Goal: Transaction & Acquisition: Purchase product/service

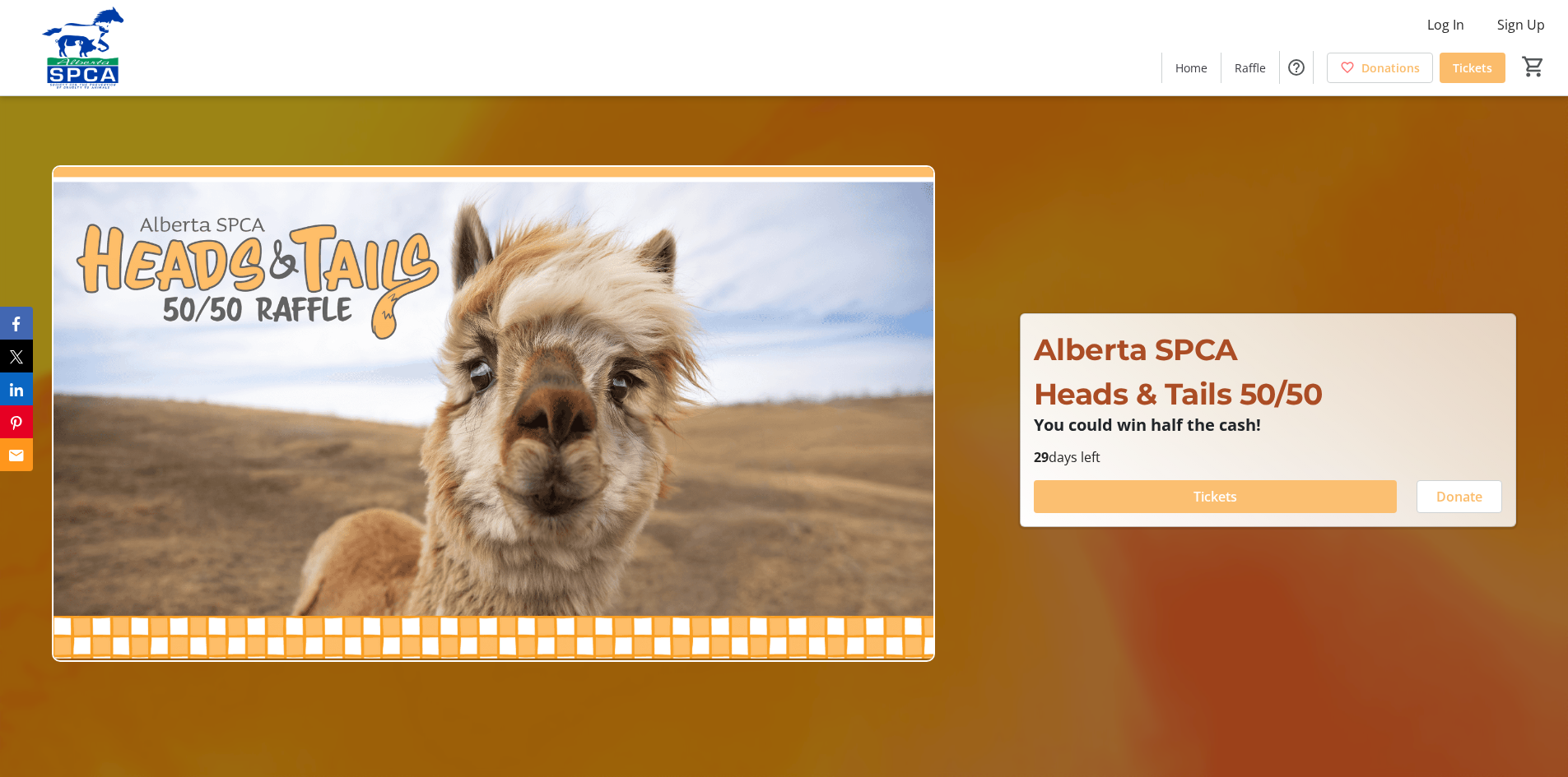
click at [1199, 500] on span "Tickets" at bounding box center [1215, 497] width 44 height 20
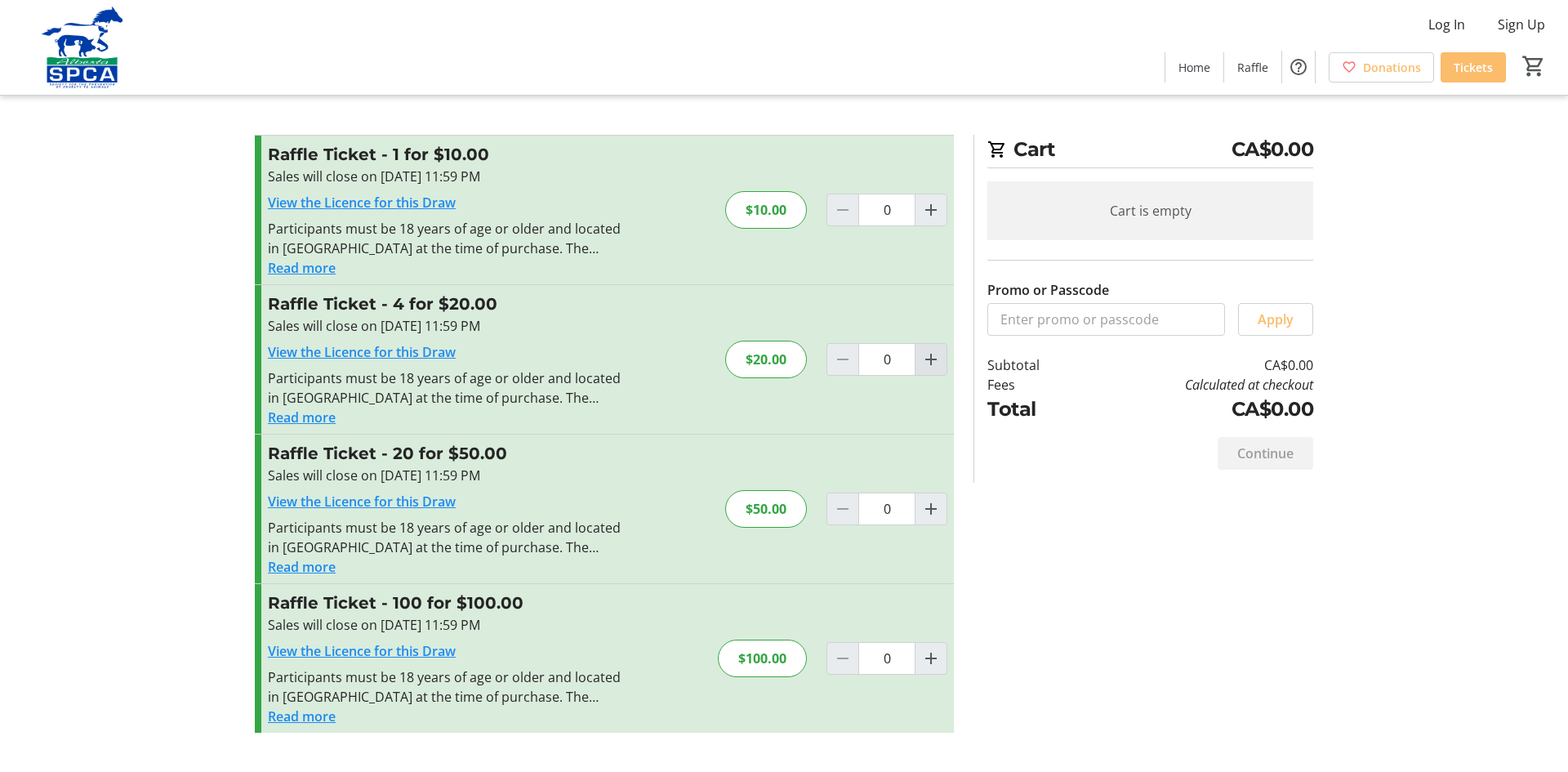
click at [936, 361] on mat-icon "Increment by one" at bounding box center [931, 359] width 20 height 20
type input "1"
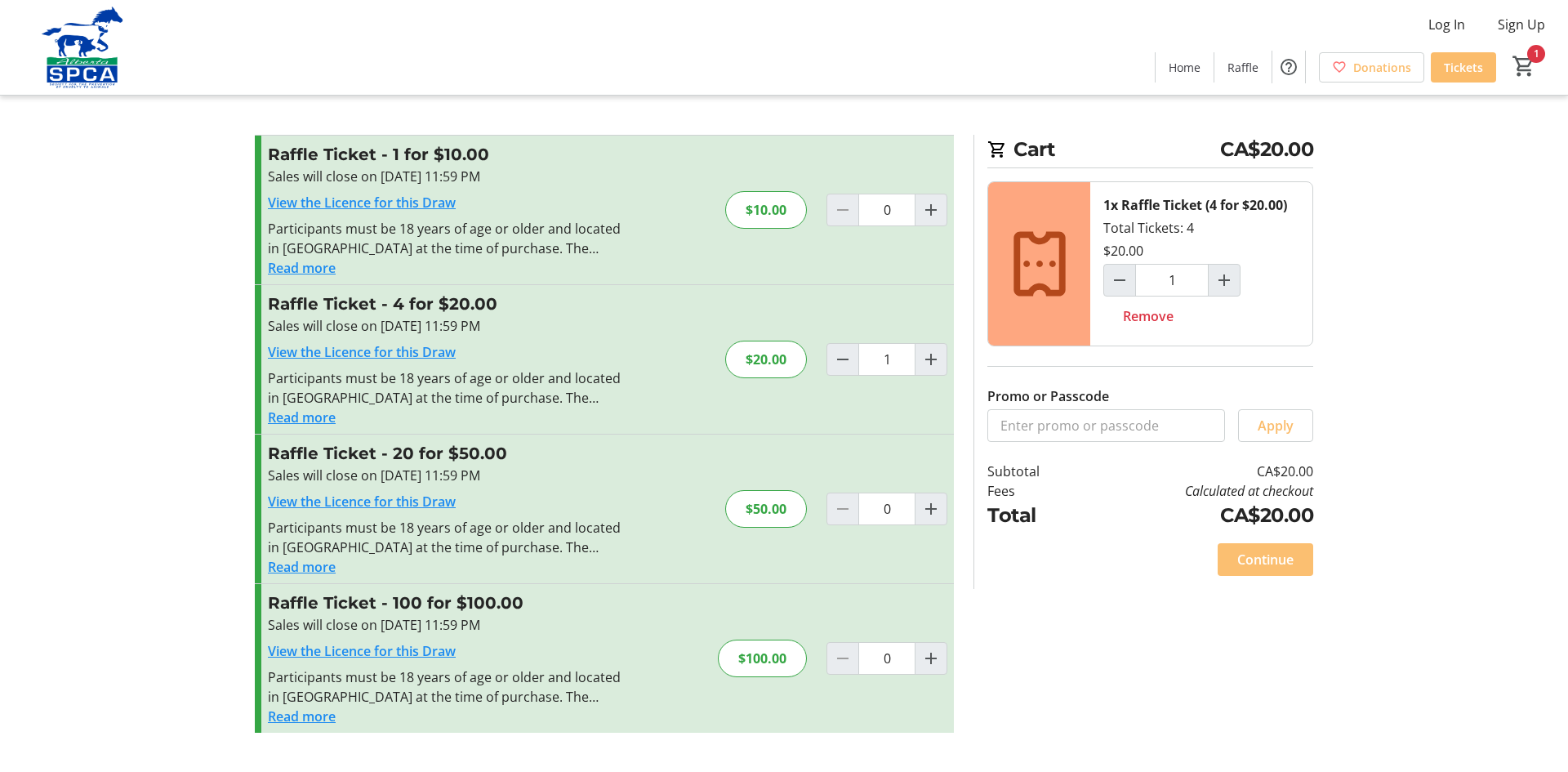
click at [1273, 568] on span "Continue" at bounding box center [1266, 560] width 57 height 20
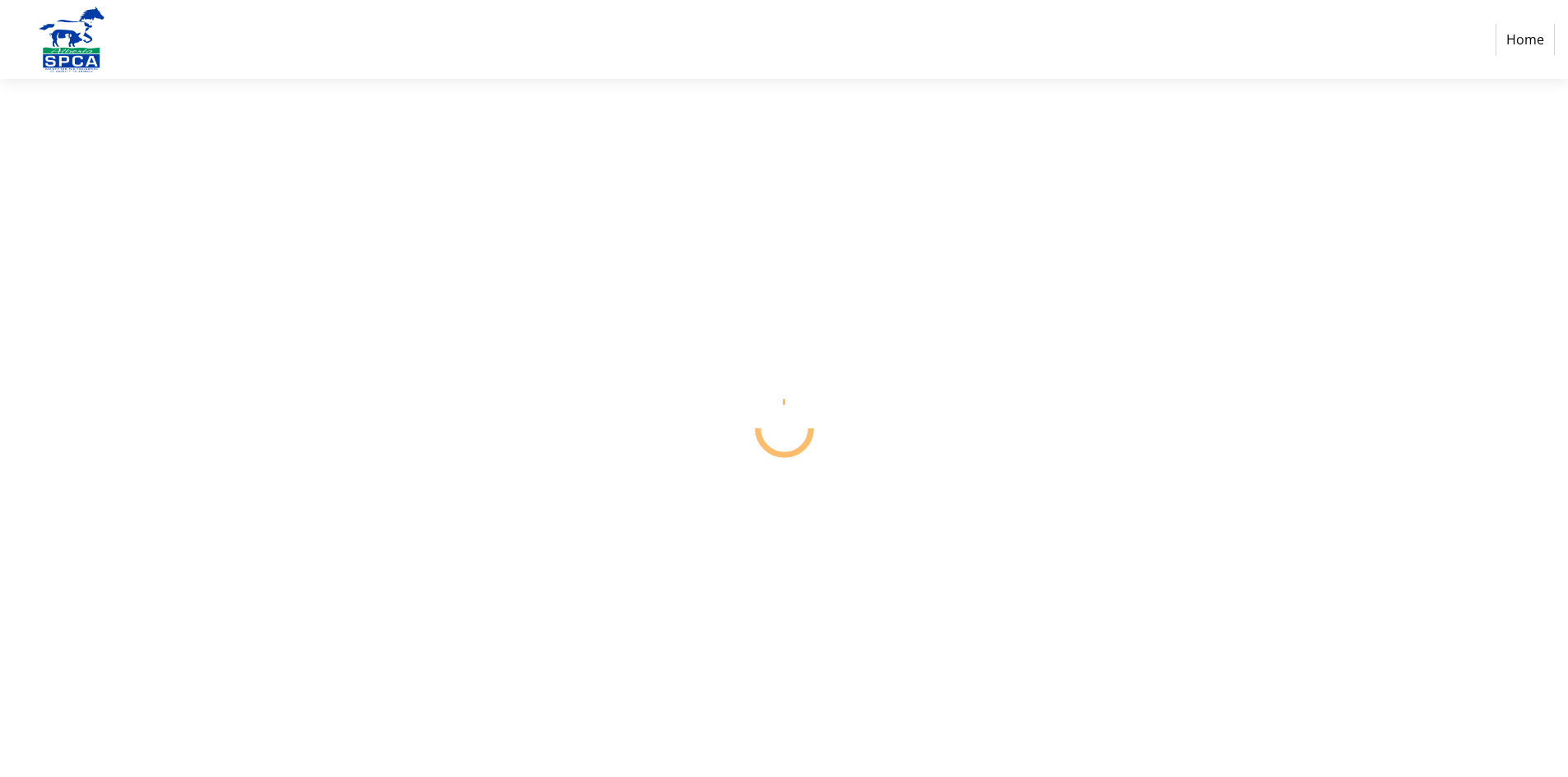
select select "CA"
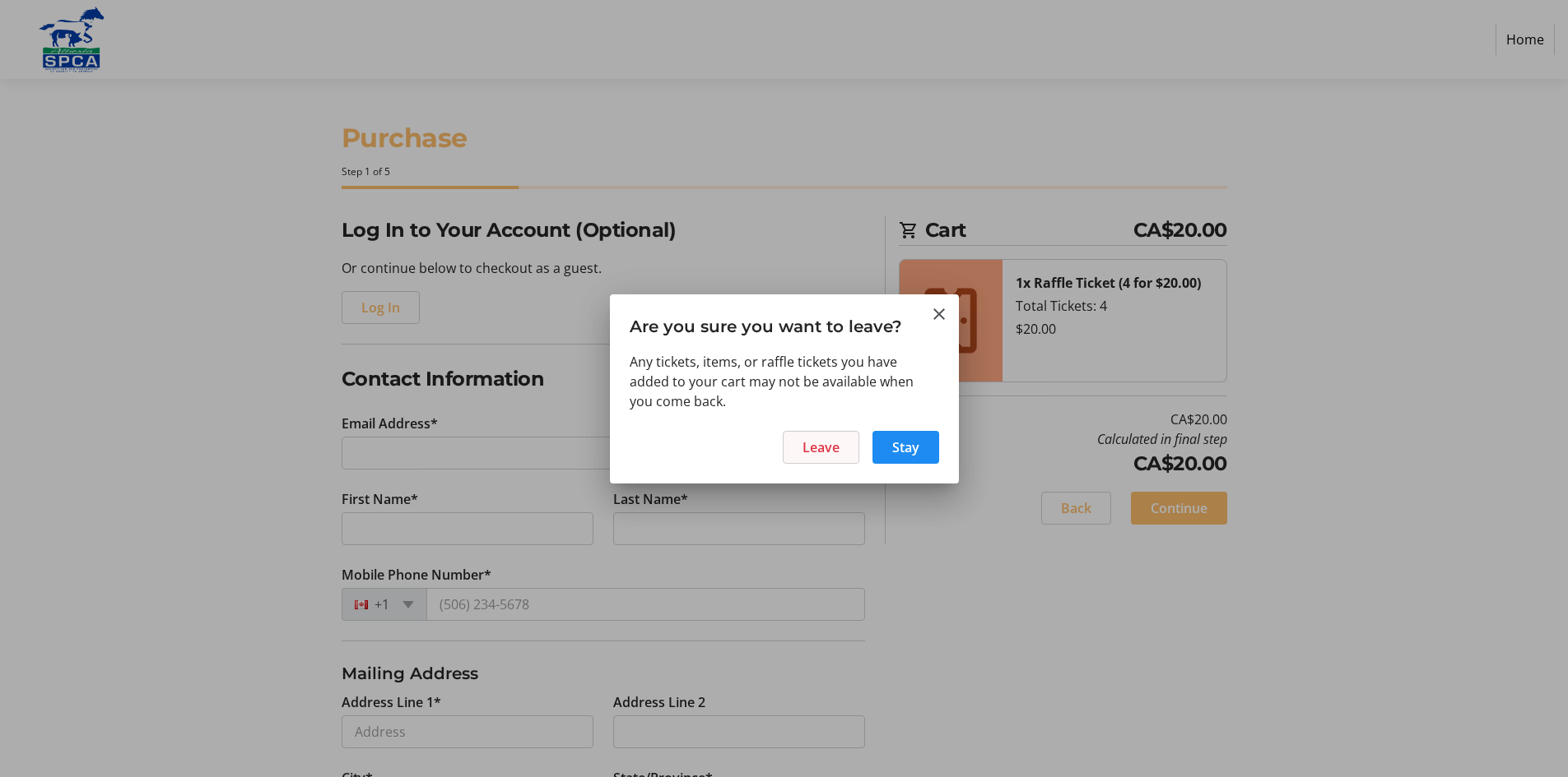
click at [815, 447] on span "Leave" at bounding box center [820, 447] width 37 height 20
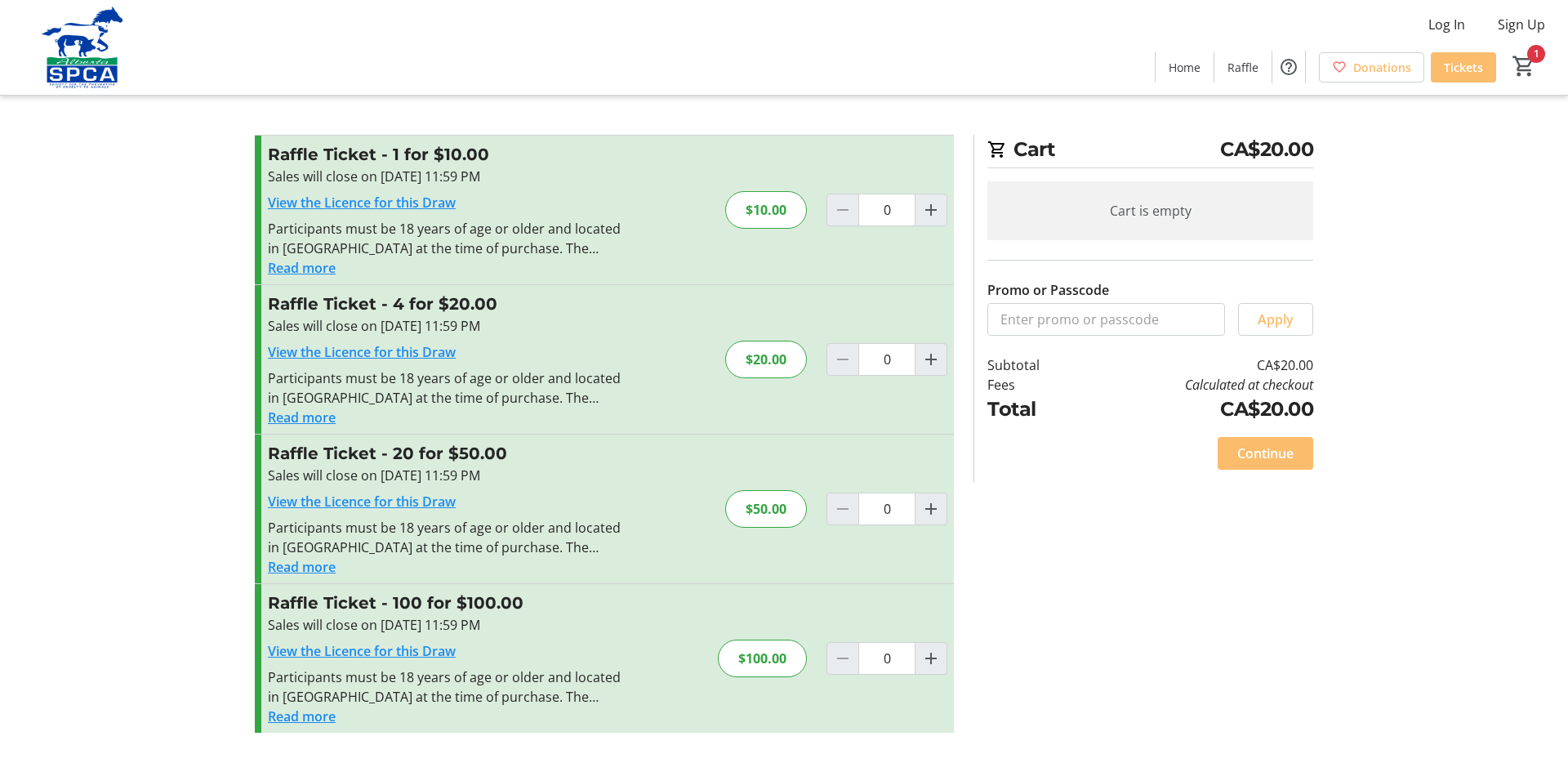
type input "1"
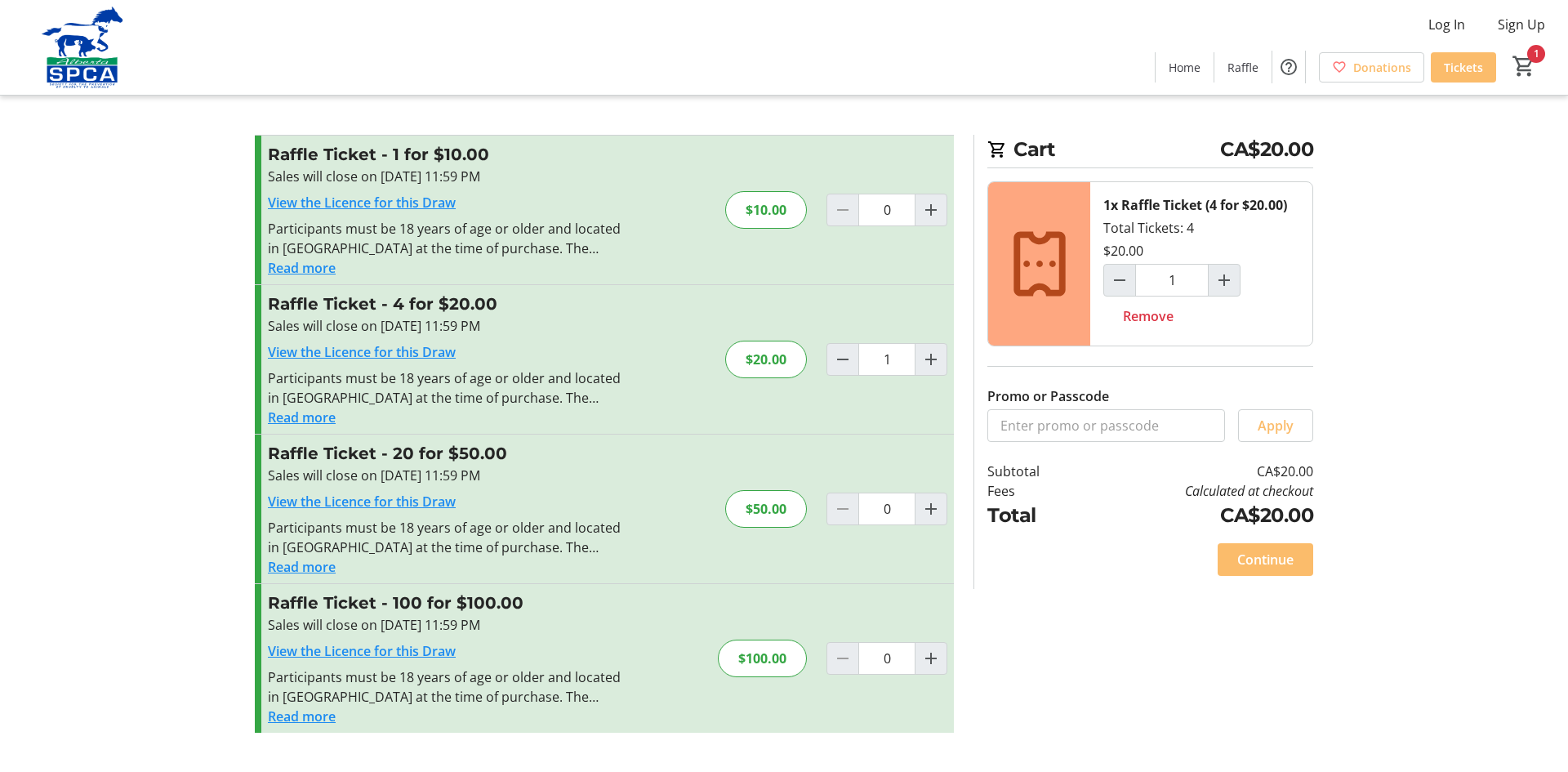
click at [67, 75] on img at bounding box center [82, 47] width 146 height 81
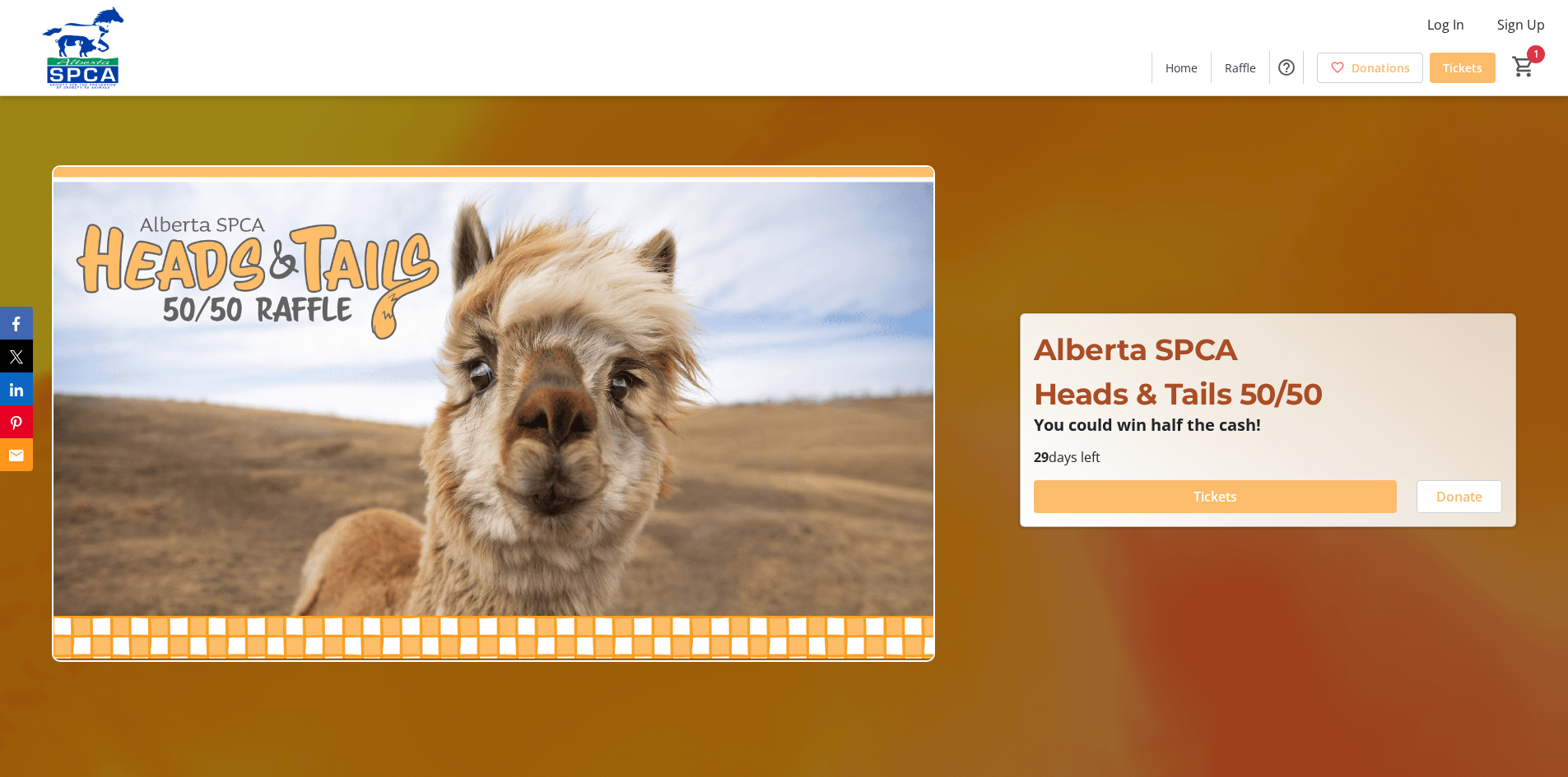
type input "1"
click at [1240, 501] on span at bounding box center [1215, 496] width 362 height 39
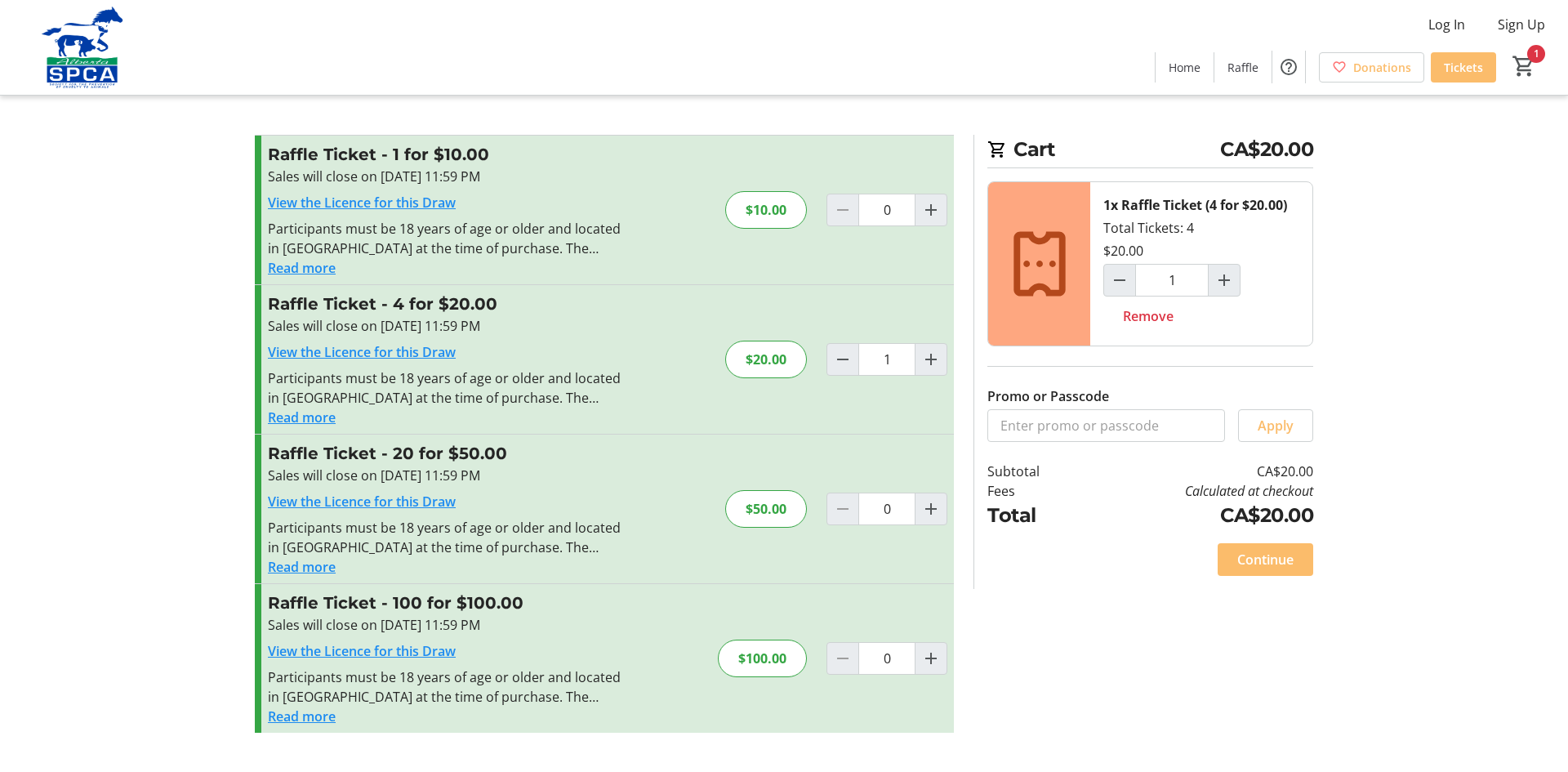
click at [693, 513] on div "Raffle Ticket - 20 for $50.00 Sales will close on Sep 11, 2025, 11:59 PM View t…" at bounding box center [604, 509] width 700 height 149
click at [931, 510] on mat-icon "Increment by one" at bounding box center [931, 509] width 20 height 20
type input "1"
click at [1246, 571] on div "Cart CA$20.00 1x Raffle Ticket (4 for $20.00) Total Tickets: 4 $20.00 1 Remove …" at bounding box center [1143, 362] width 340 height 455
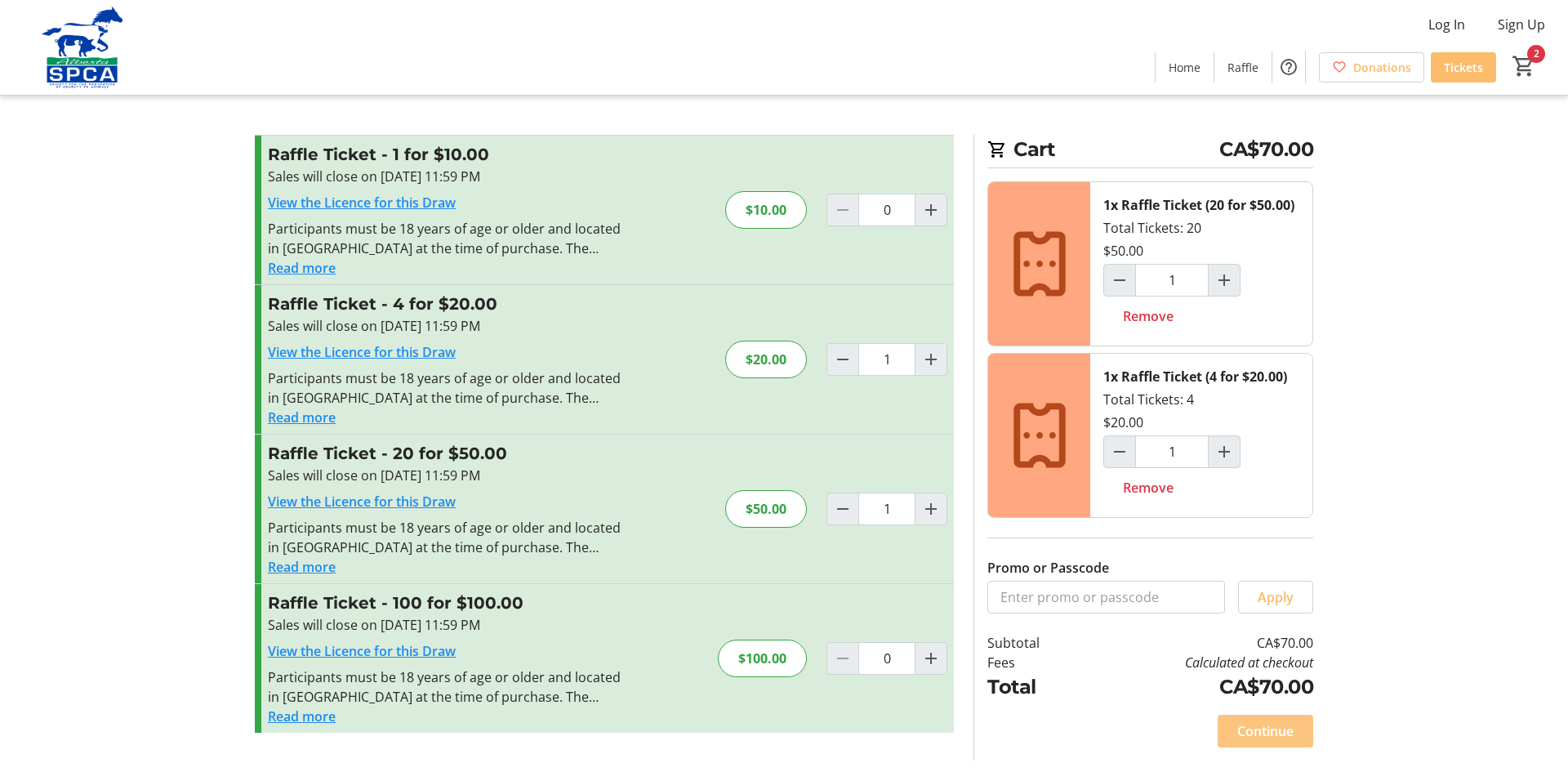
click at [1240, 735] on span "Continue" at bounding box center [1266, 731] width 57 height 20
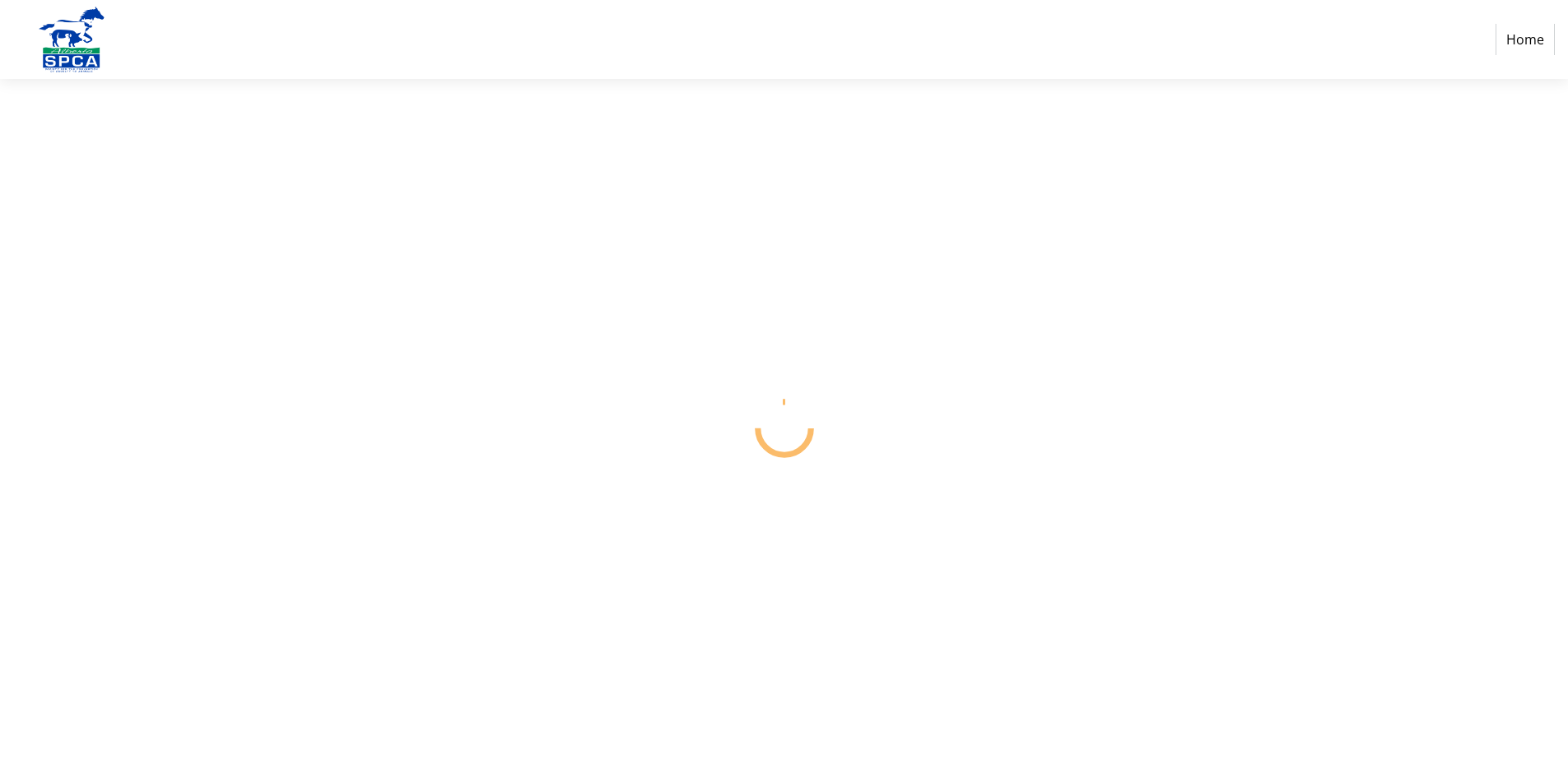
select select "CA"
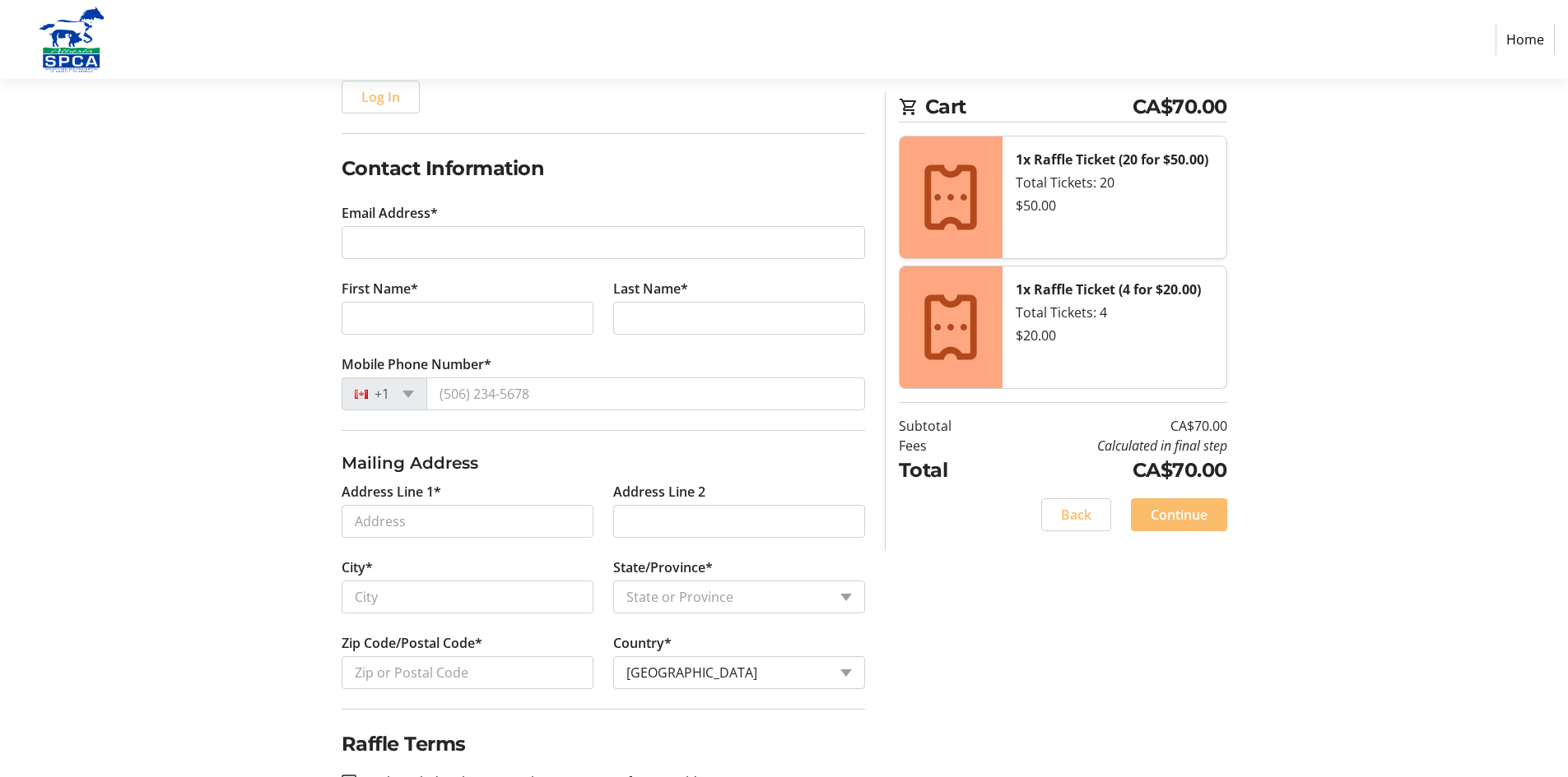
scroll to position [265, 0]
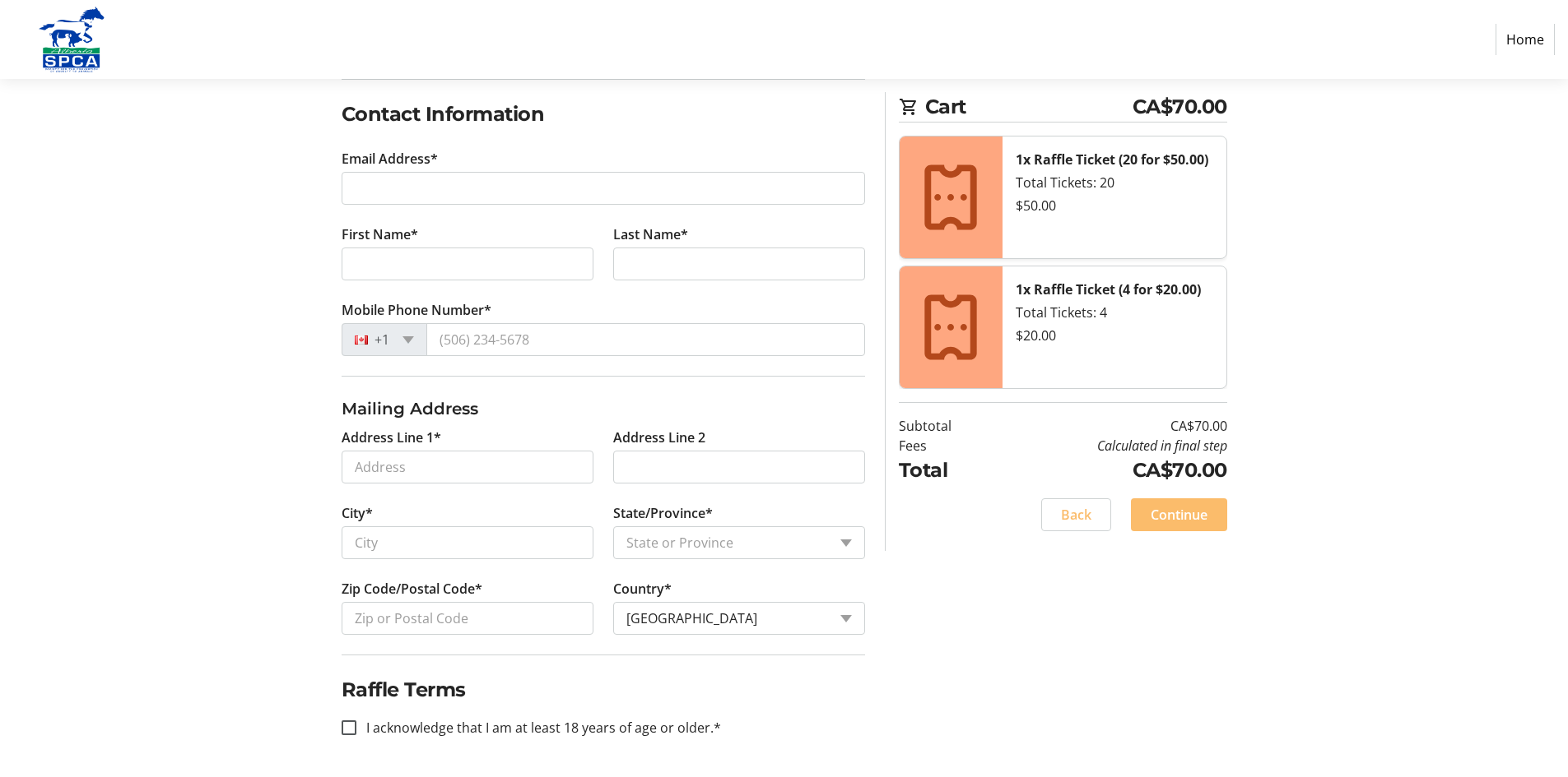
click at [627, 726] on label "I acknowledge that I am at least 18 years of age or older.*" at bounding box center [539, 727] width 364 height 20
click at [357, 726] on input "I acknowledge that I am at least 18 years of age or older.*" at bounding box center [349, 728] width 15 height 15
checkbox input "true"
click at [1087, 521] on span "Back" at bounding box center [1076, 515] width 31 height 20
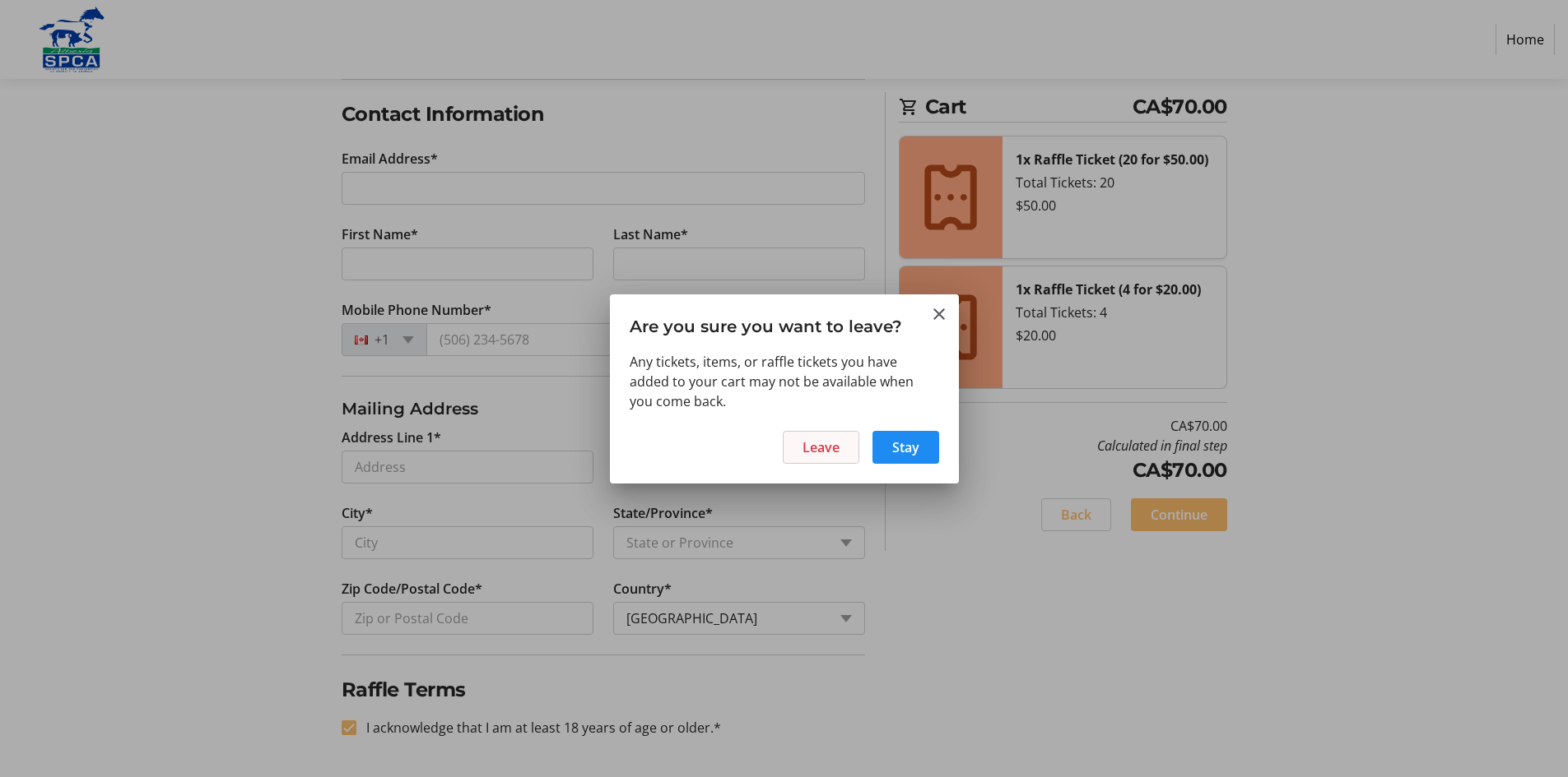
click at [814, 448] on span "Leave" at bounding box center [820, 447] width 37 height 20
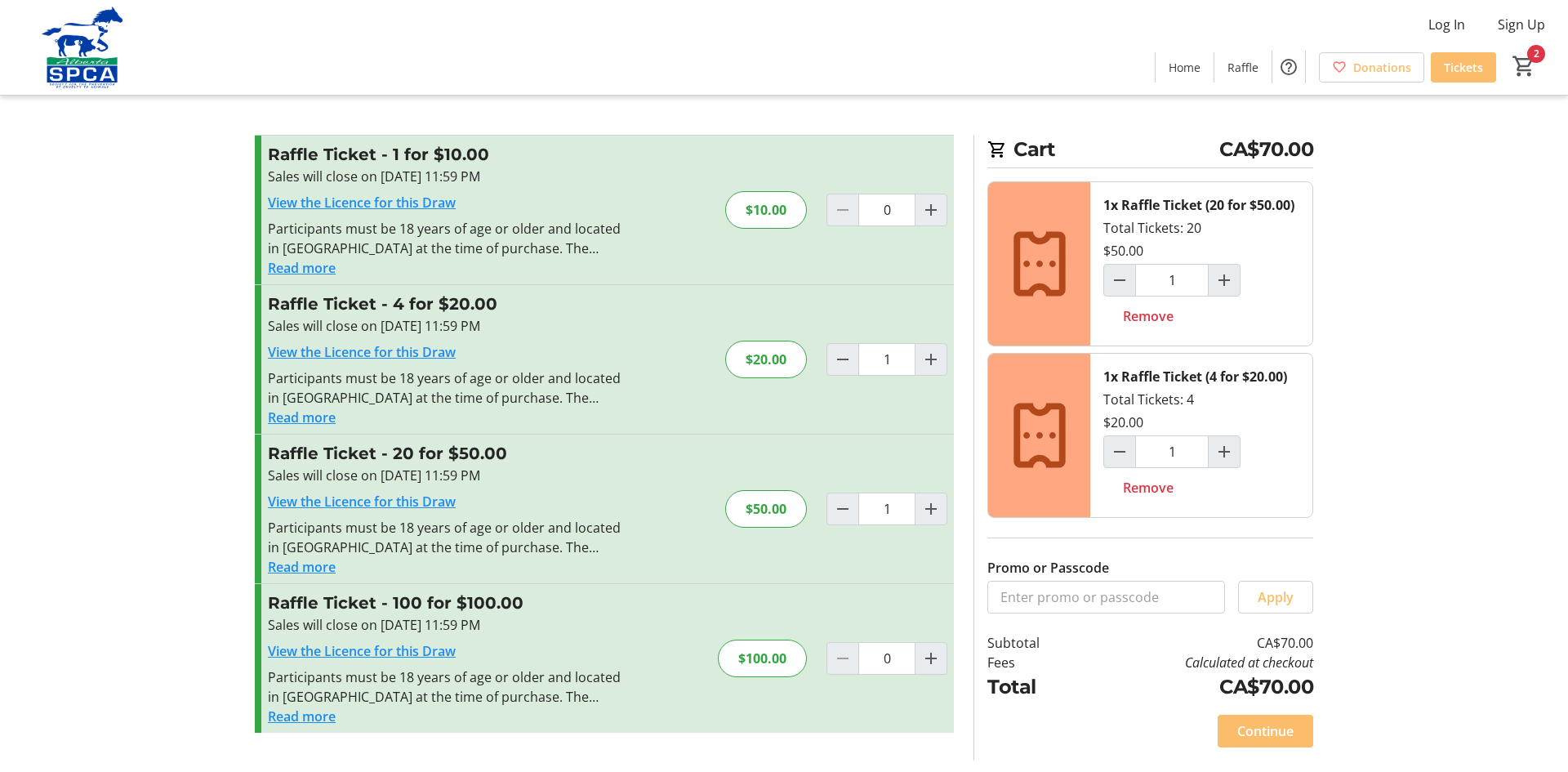
click at [116, 87] on img at bounding box center [82, 47] width 146 height 81
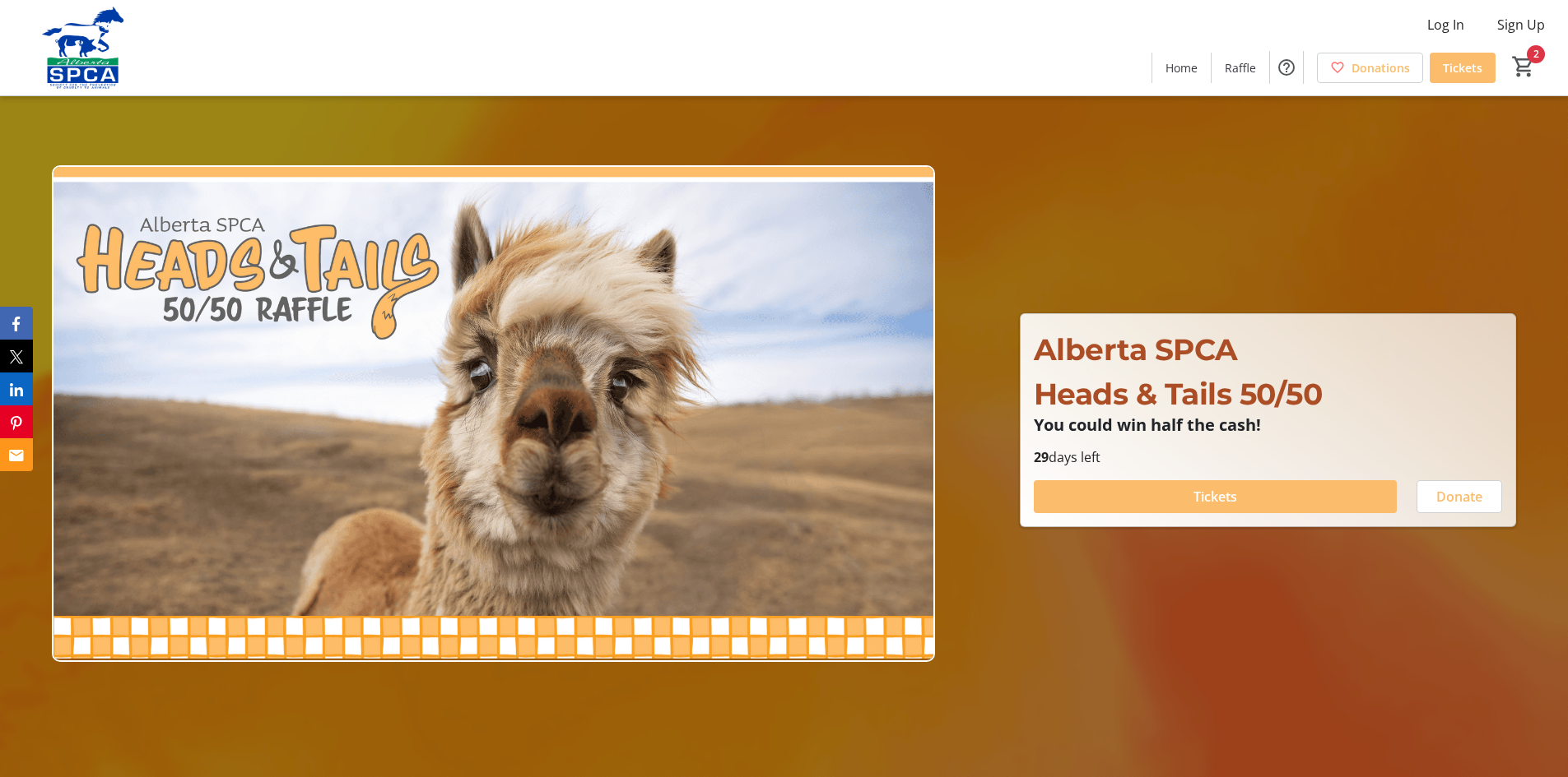
type input "1"
click at [1262, 494] on span at bounding box center [1215, 496] width 362 height 39
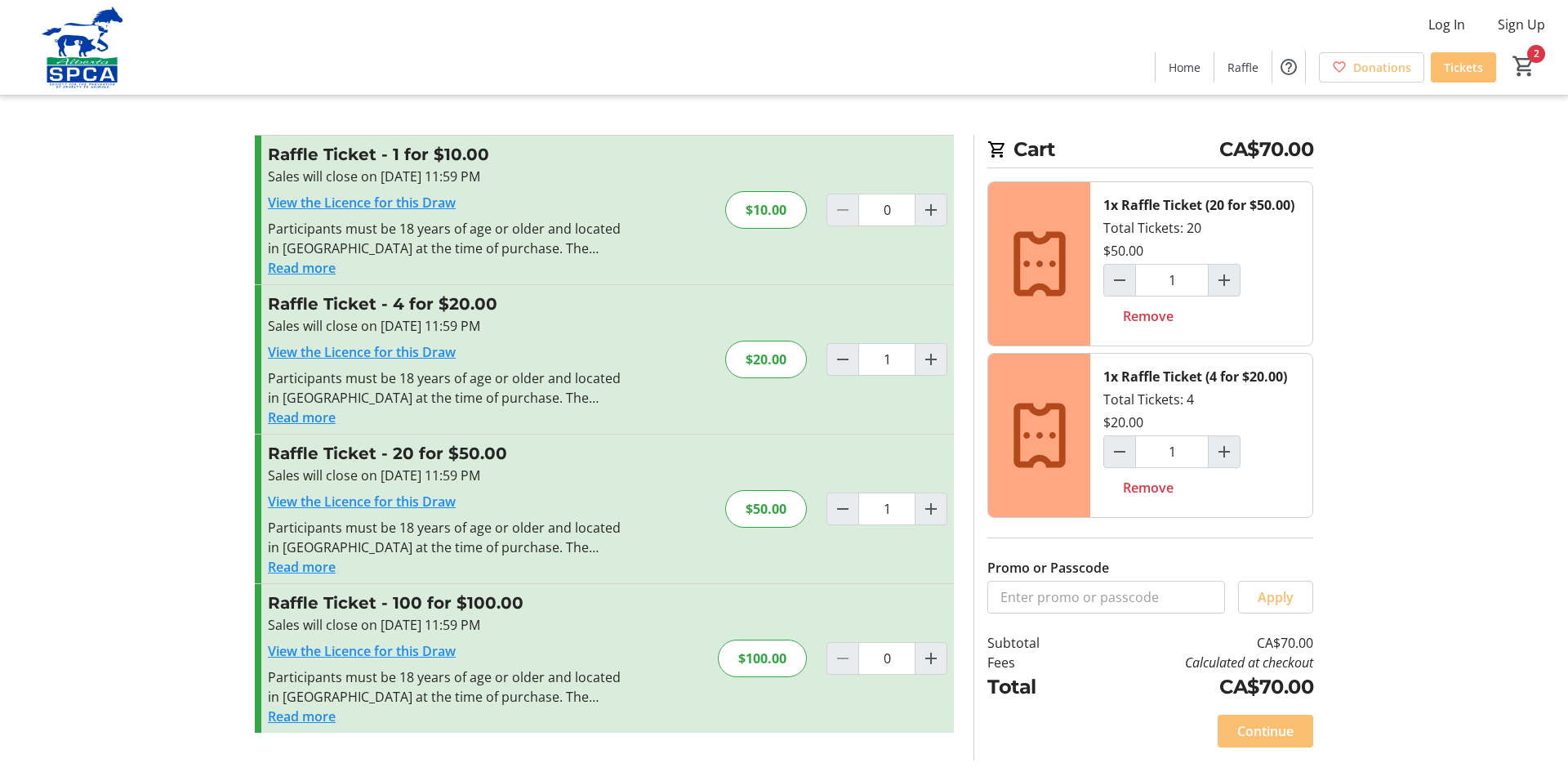
click at [1289, 728] on span "Continue" at bounding box center [1266, 731] width 57 height 20
